Goal: Task Accomplishment & Management: Manage account settings

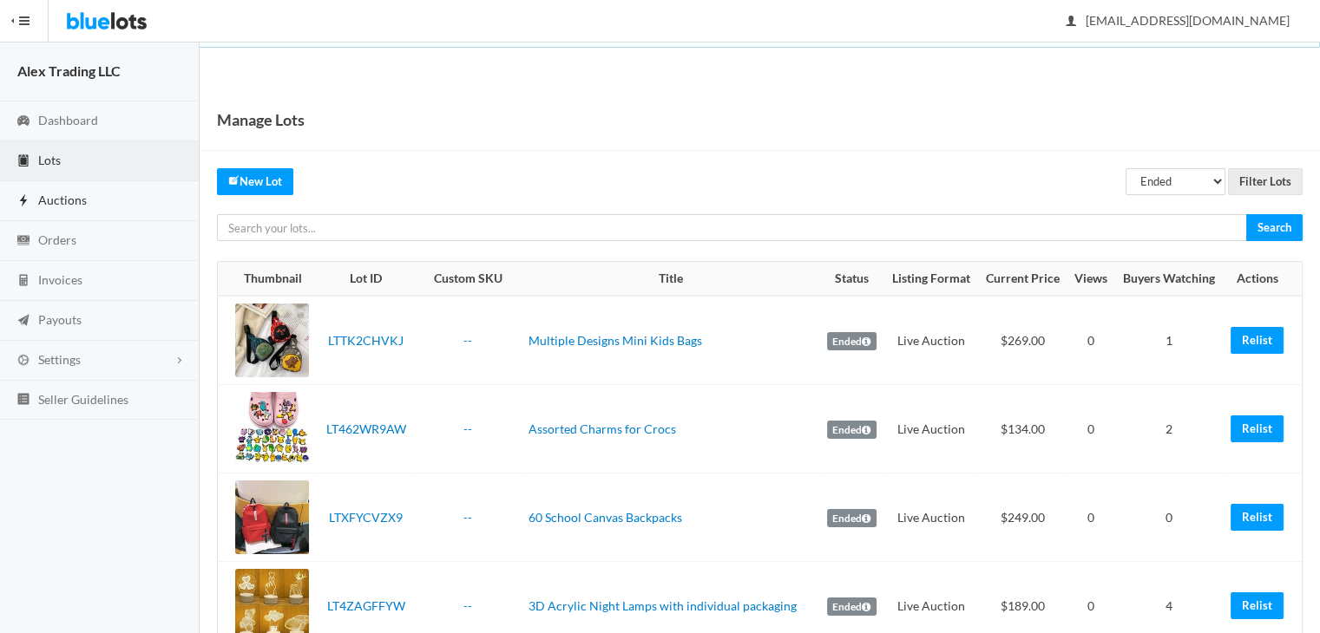
click at [64, 207] on link "Auctions" at bounding box center [100, 201] width 200 height 40
